Goal: Information Seeking & Learning: Learn about a topic

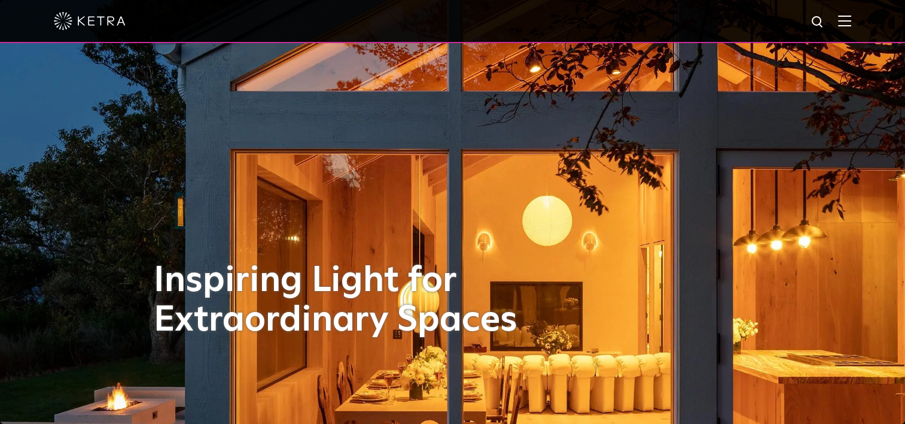
click at [851, 29] on div at bounding box center [452, 21] width 797 height 42
click at [851, 23] on img at bounding box center [844, 20] width 13 height 11
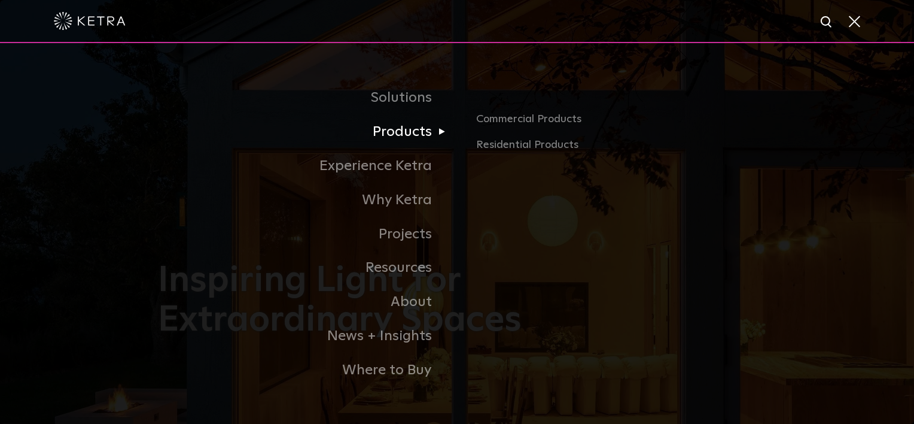
click at [419, 127] on link "Products" at bounding box center [307, 132] width 299 height 34
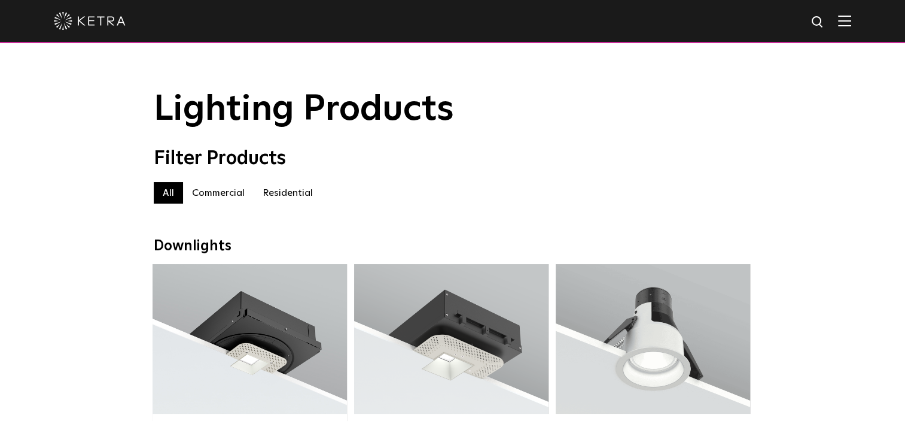
click at [223, 195] on label "Commercial" at bounding box center [218, 193] width 71 height 22
